Goal: Information Seeking & Learning: Learn about a topic

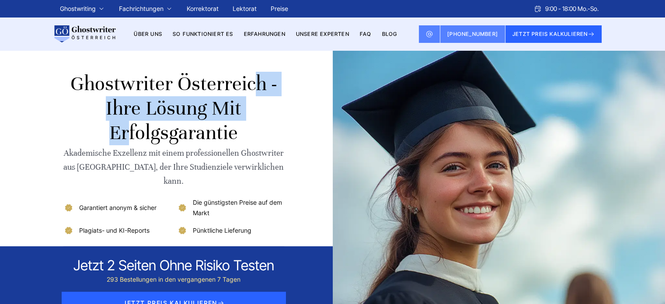
copy h1 "Ghostwriter Österreich"
drag, startPoint x: 0, startPoint y: 0, endPoint x: 73, endPoint y: 83, distance: 110.6
click at [73, 83] on h1 "Ghostwriter Österreich - Ihre Lösung mit Erfolgsgarantie" at bounding box center [173, 108] width 221 height 73
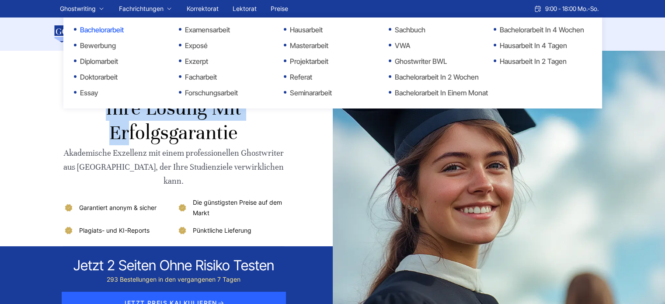
click at [101, 31] on link "Bachelorarbeit" at bounding box center [117, 29] width 87 height 10
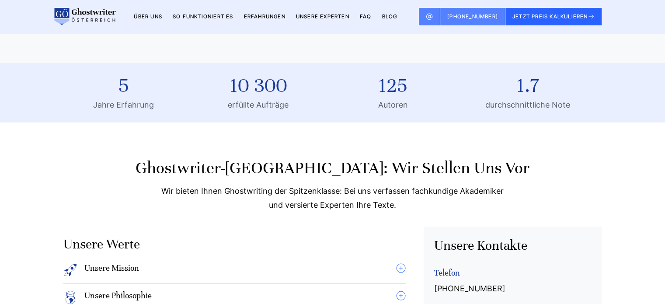
scroll to position [831, 0]
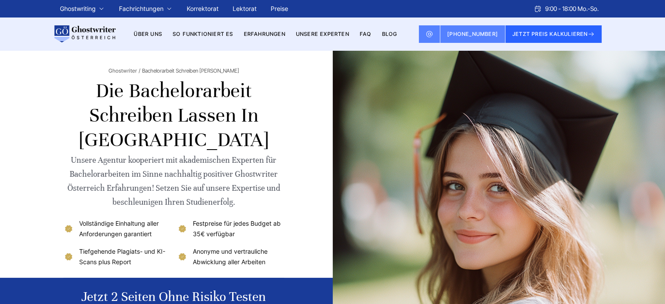
drag, startPoint x: 227, startPoint y: 143, endPoint x: 132, endPoint y: 142, distance: 94.0
click at [132, 142] on h1 "Die Bachelorarbeit schreiben lassen in [GEOGRAPHIC_DATA]" at bounding box center [173, 115] width 221 height 73
copy h1 "[GEOGRAPHIC_DATA]"
